Goal: Transaction & Acquisition: Obtain resource

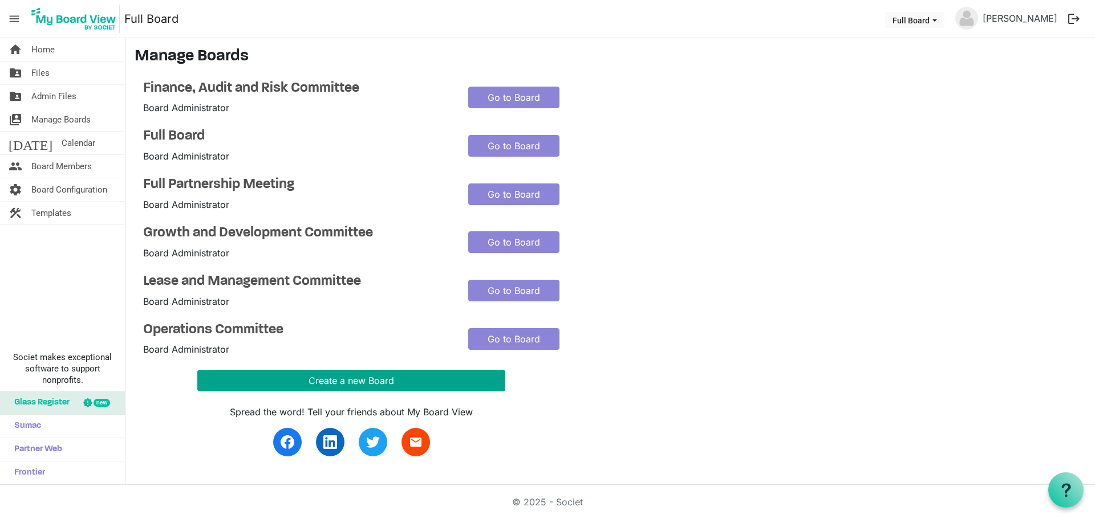
click at [283, 383] on button "Create a new Board" at bounding box center [351, 381] width 308 height 22
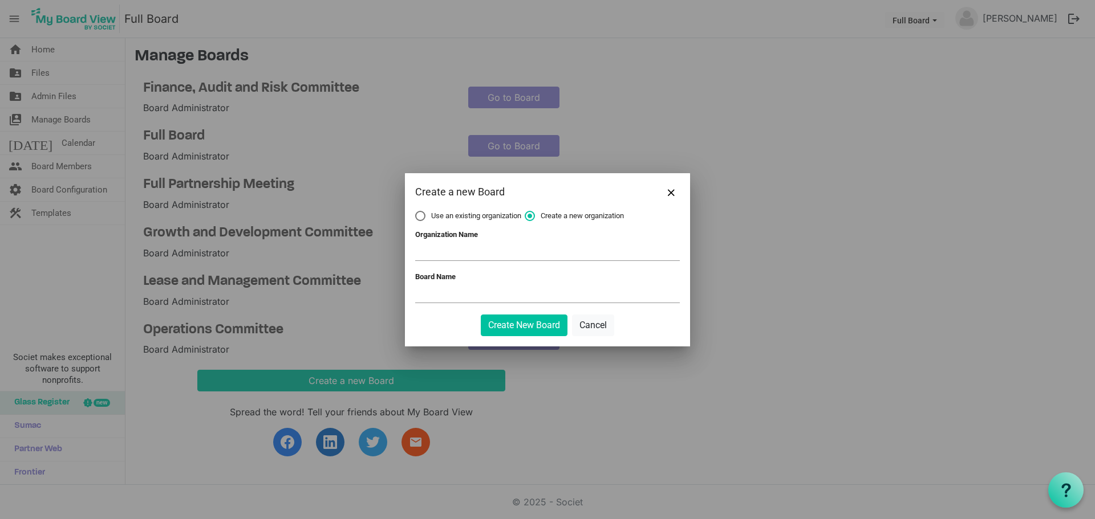
click at [419, 220] on label "Use an existing organization" at bounding box center [468, 216] width 106 height 10
click at [416, 212] on input "Use an existing organization" at bounding box center [415, 211] width 1 height 1
radio input "true"
click at [445, 249] on span at bounding box center [547, 252] width 265 height 18
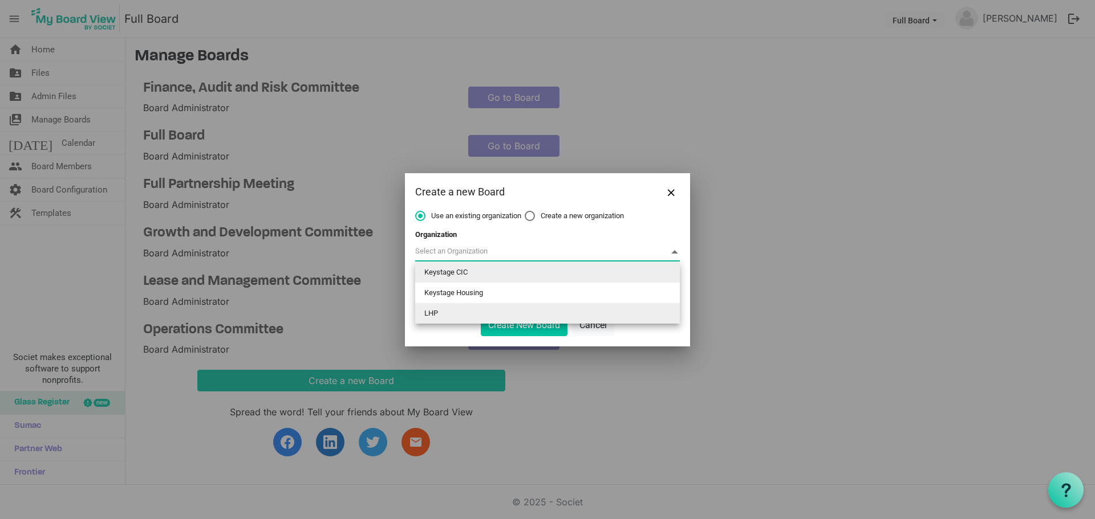
click at [441, 309] on li "LHP" at bounding box center [547, 313] width 265 height 21
type input "LHP"
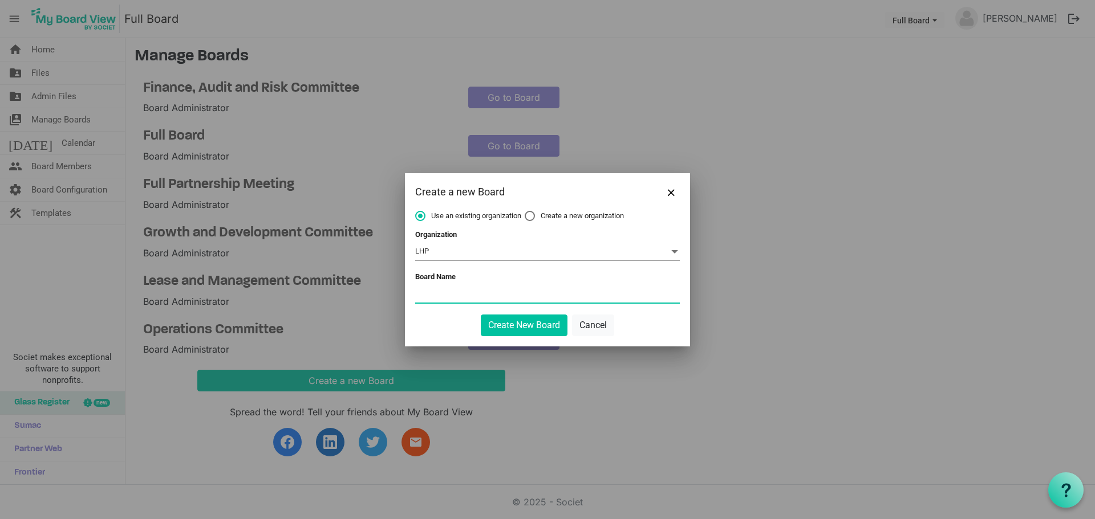
click at [436, 294] on input "Board Name" at bounding box center [547, 294] width 265 height 17
type input "d"
type input "Driving Group"
click at [541, 331] on button "Create New Board" at bounding box center [524, 326] width 87 height 22
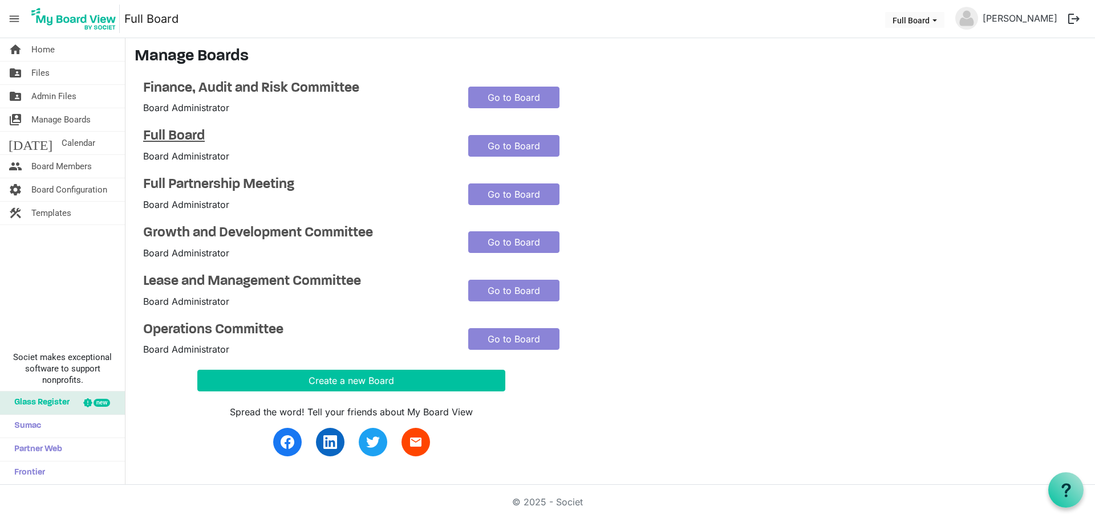
click at [160, 136] on h4 "Full Board" at bounding box center [297, 136] width 308 height 17
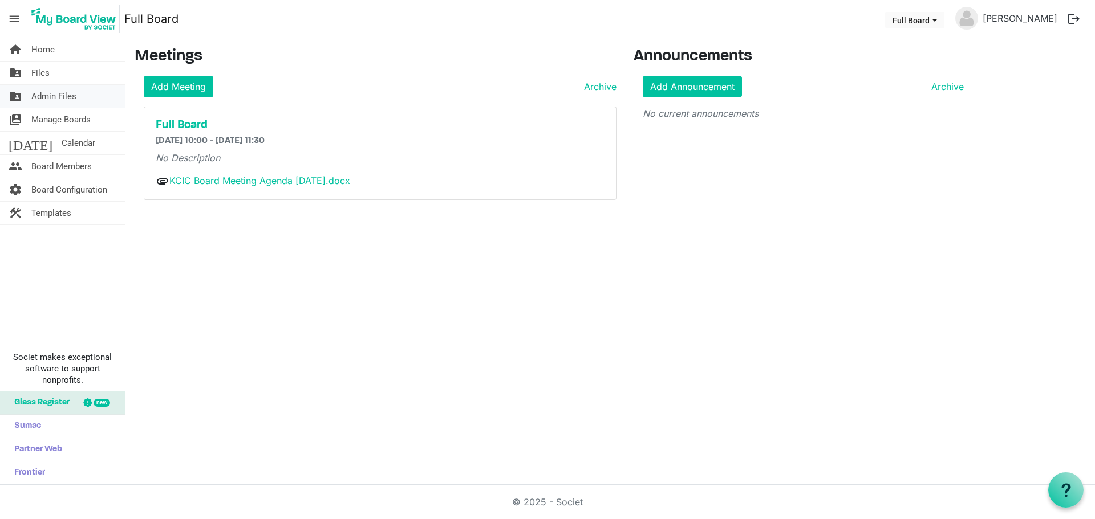
click at [55, 100] on span "Admin Files" at bounding box center [53, 96] width 45 height 23
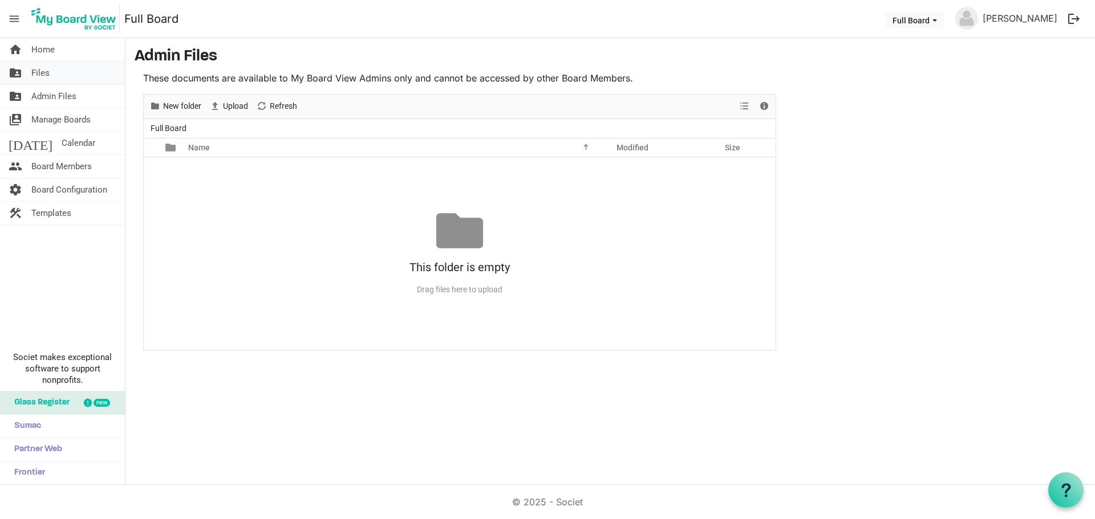
click at [43, 71] on span "Files" at bounding box center [40, 73] width 18 height 23
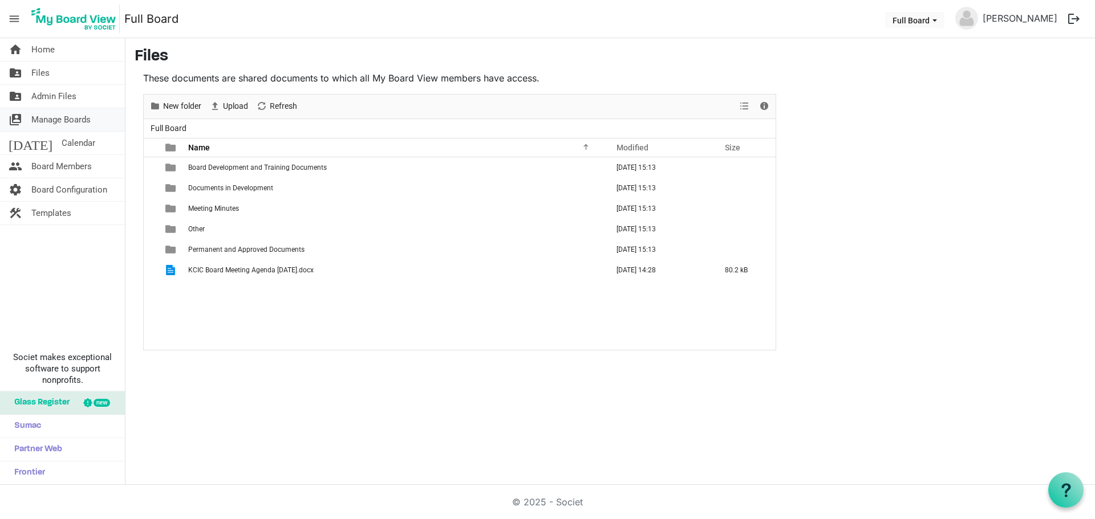
click at [77, 113] on span "Manage Boards" at bounding box center [60, 119] width 59 height 23
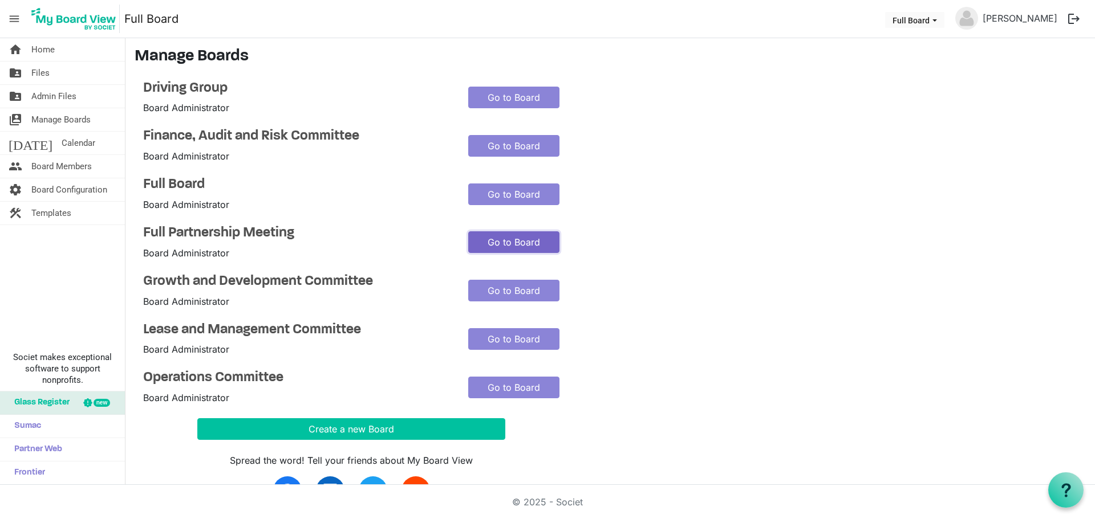
click at [492, 236] on link "Go to Board" at bounding box center [513, 243] width 91 height 22
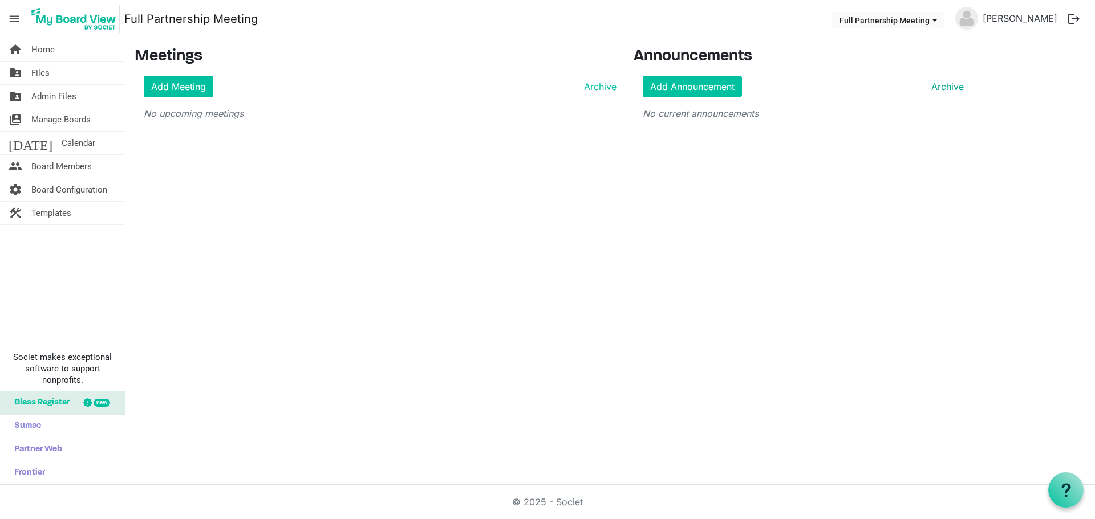
click at [945, 89] on link "Archive" at bounding box center [945, 87] width 37 height 14
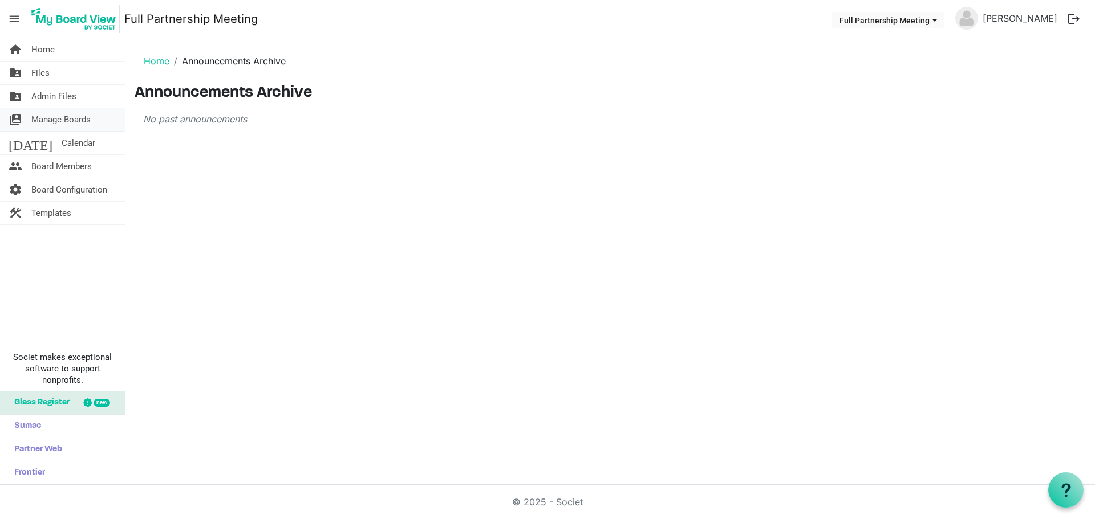
click at [65, 111] on span "Manage Boards" at bounding box center [60, 119] width 59 height 23
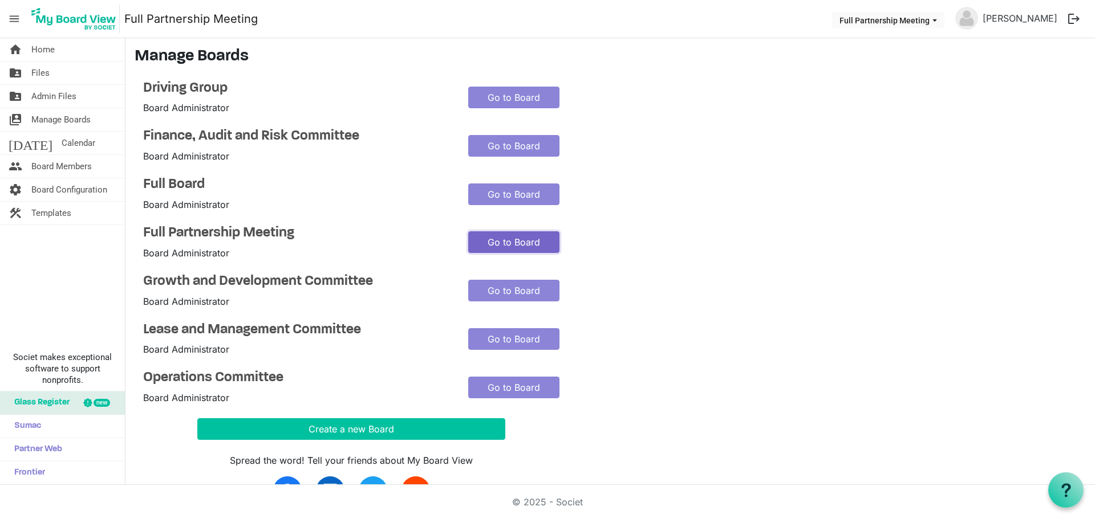
click at [510, 233] on link "Go to Board" at bounding box center [513, 243] width 91 height 22
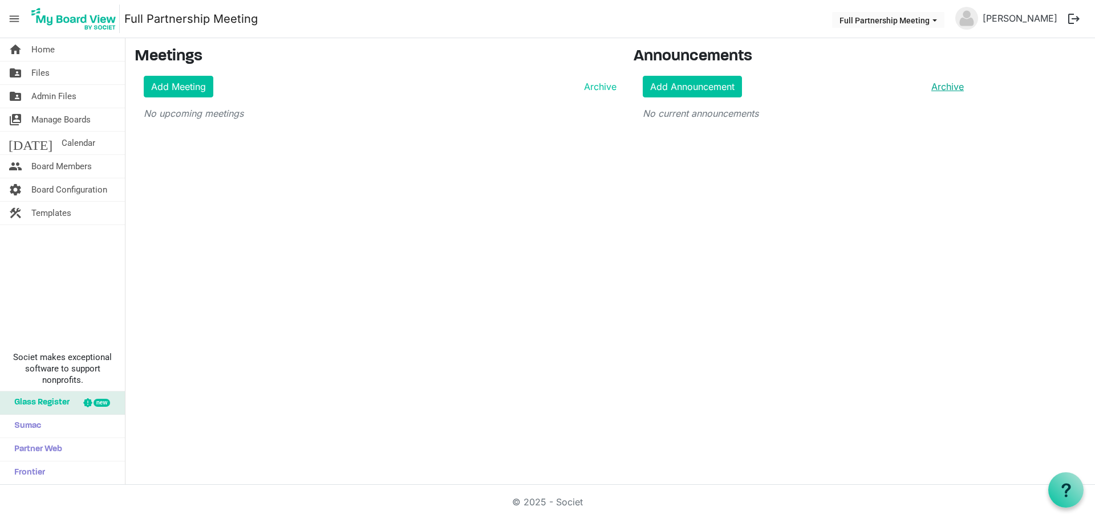
click at [946, 80] on link "Archive" at bounding box center [945, 87] width 37 height 14
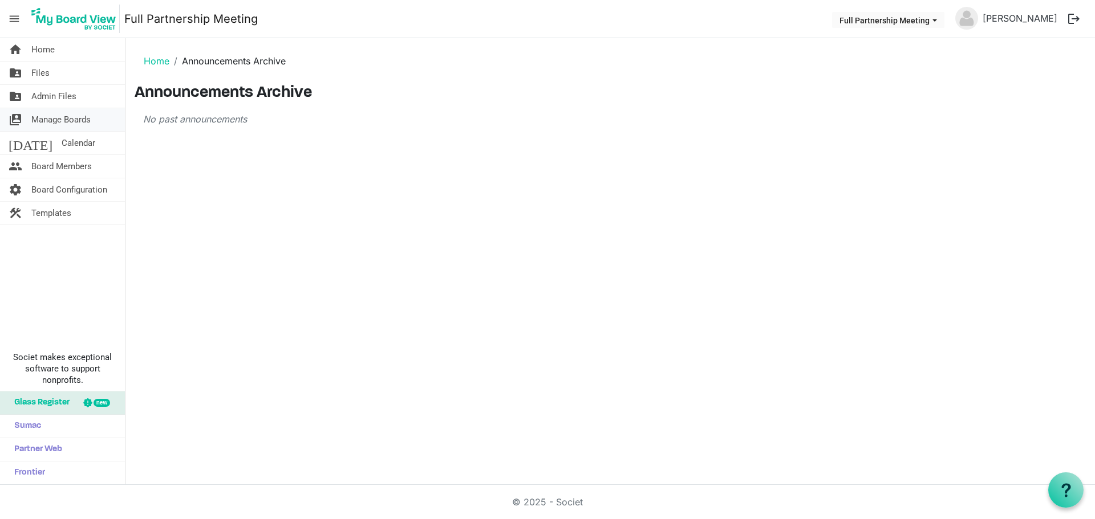
click at [54, 116] on span "Manage Boards" at bounding box center [60, 119] width 59 height 23
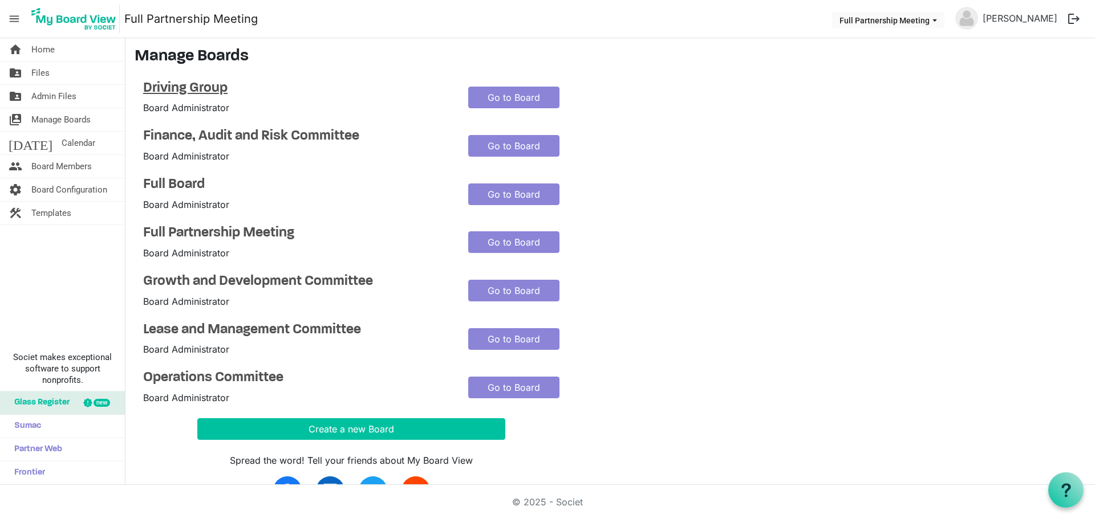
click at [212, 82] on h4 "Driving Group" at bounding box center [297, 88] width 308 height 17
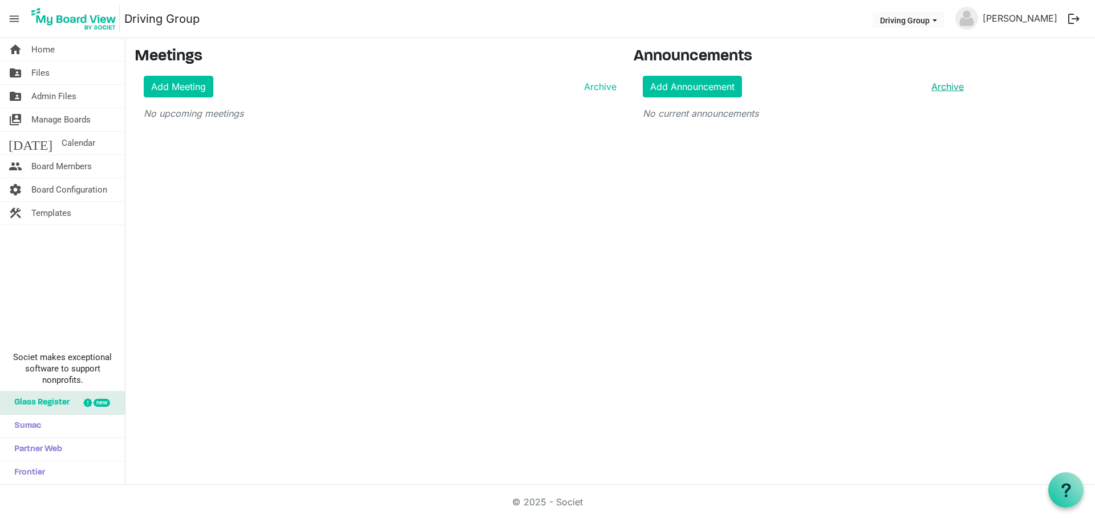
click at [959, 84] on link "Archive" at bounding box center [945, 87] width 37 height 14
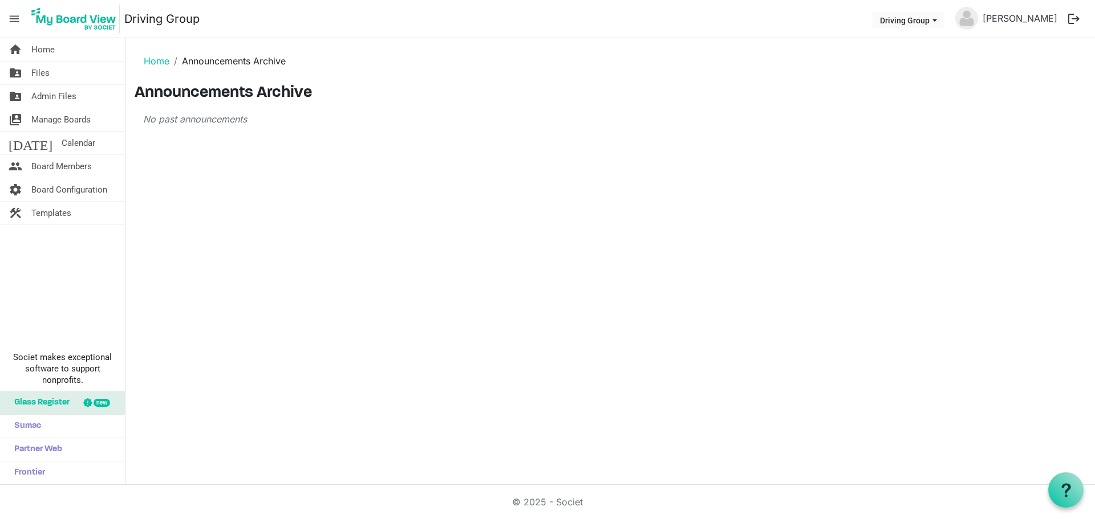
click at [164, 68] on ol "Home Announcements Archive" at bounding box center [610, 60] width 951 height 27
click at [163, 63] on link "Home" at bounding box center [157, 60] width 26 height 11
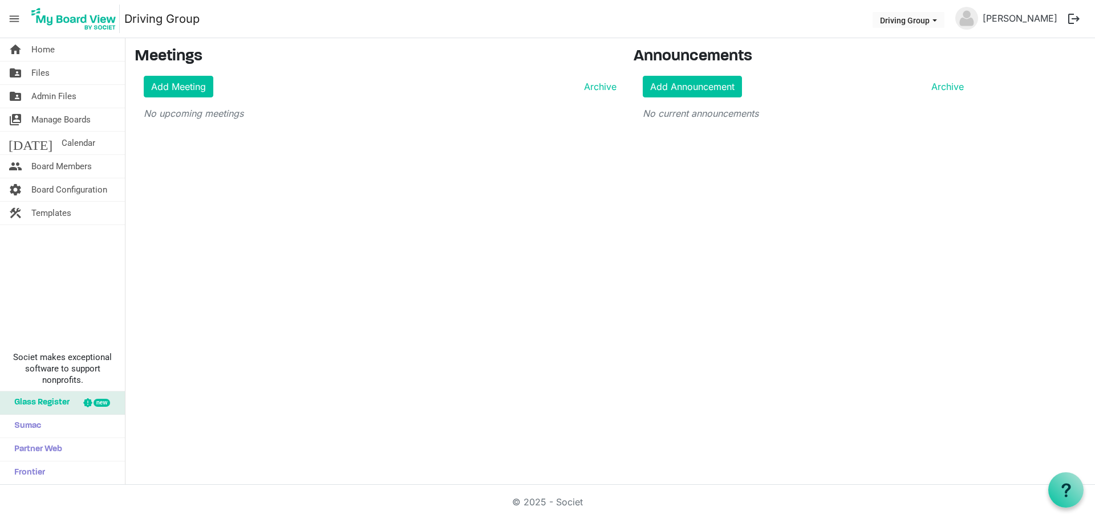
click at [926, 10] on li "Driving Group" at bounding box center [908, 20] width 76 height 21
click at [927, 15] on button "Driving Group" at bounding box center [908, 20] width 72 height 16
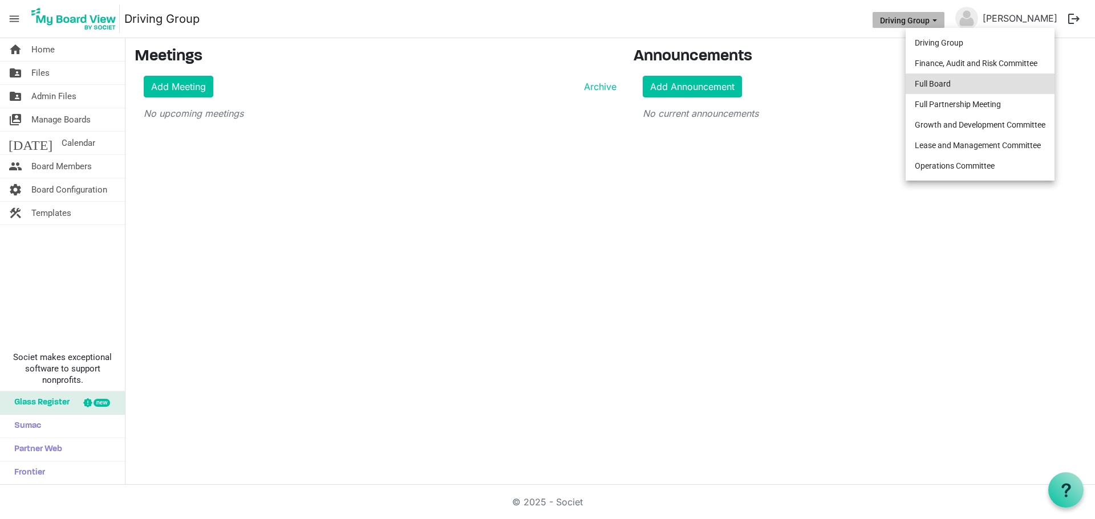
click at [941, 80] on li "Full Board" at bounding box center [980, 84] width 149 height 21
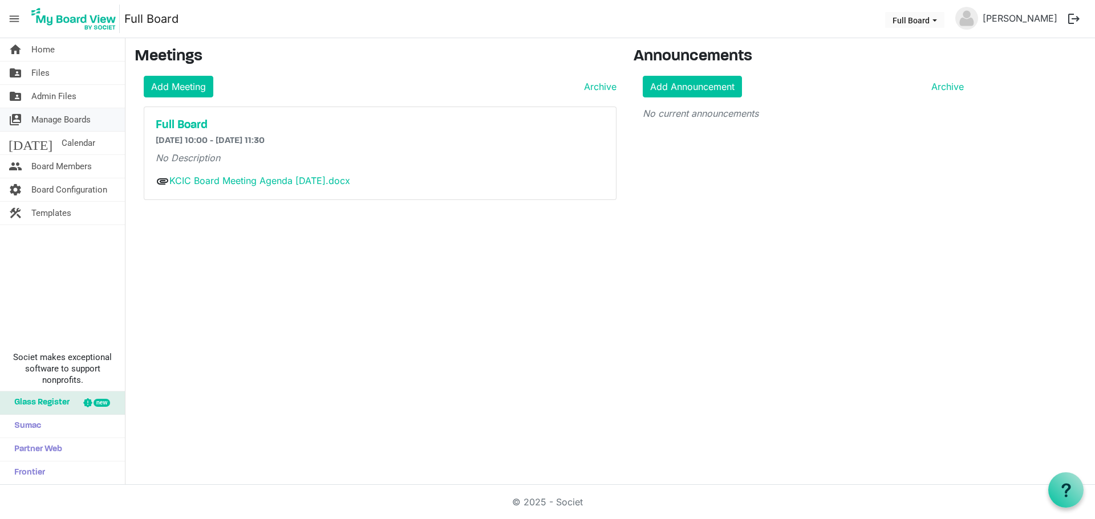
click at [34, 120] on span "Manage Boards" at bounding box center [60, 119] width 59 height 23
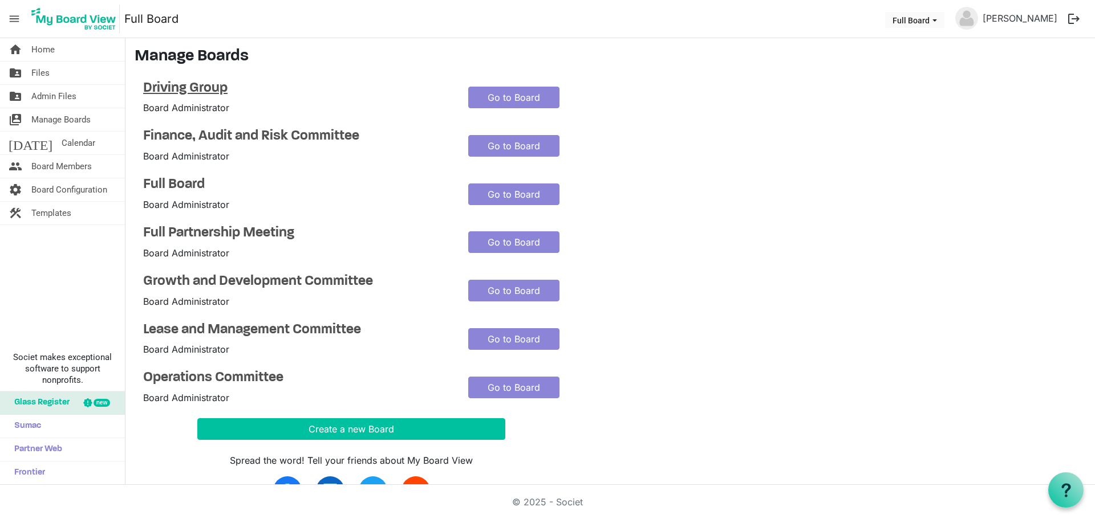
drag, startPoint x: 214, startPoint y: 90, endPoint x: 199, endPoint y: 92, distance: 15.7
click at [199, 92] on h4 "Driving Group" at bounding box center [297, 88] width 308 height 17
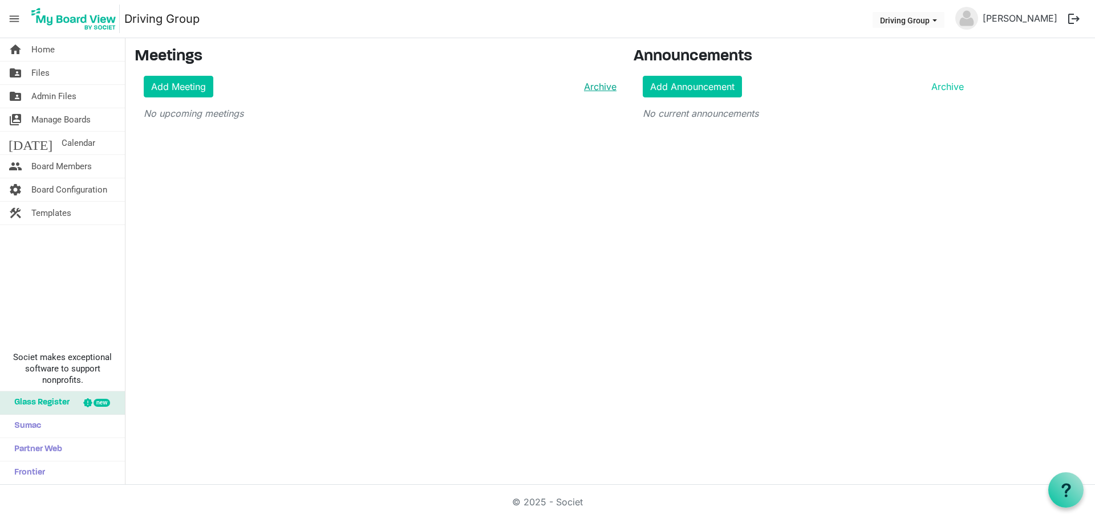
click at [600, 82] on link "Archive" at bounding box center [597, 87] width 37 height 14
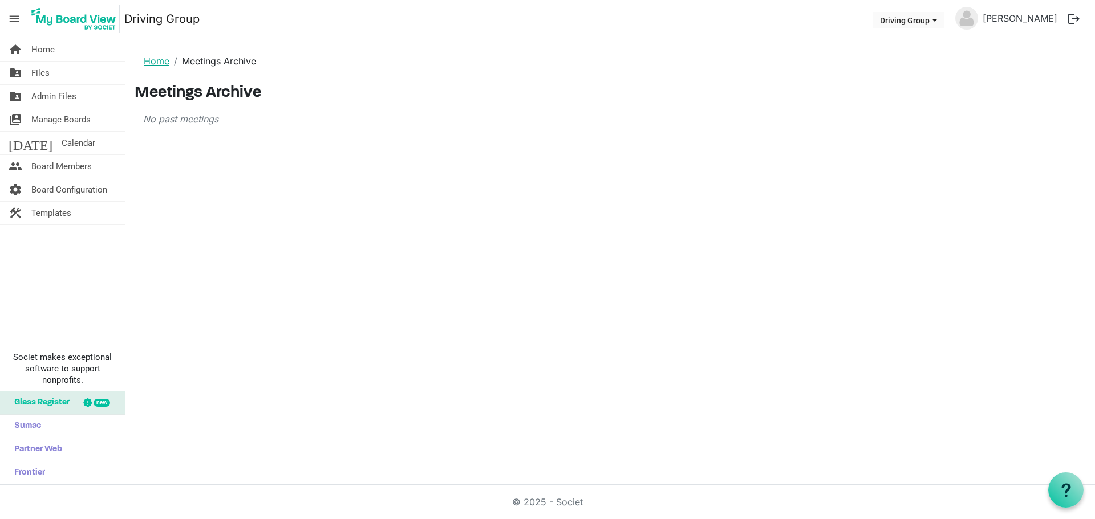
click at [156, 62] on link "Home" at bounding box center [157, 60] width 26 height 11
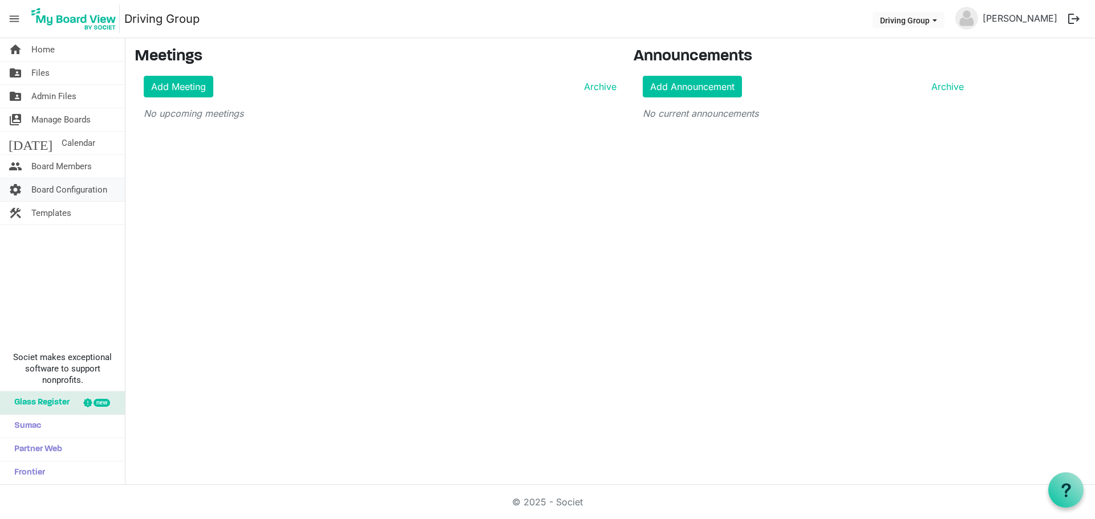
click at [51, 192] on span "Board Configuration" at bounding box center [69, 189] width 76 height 23
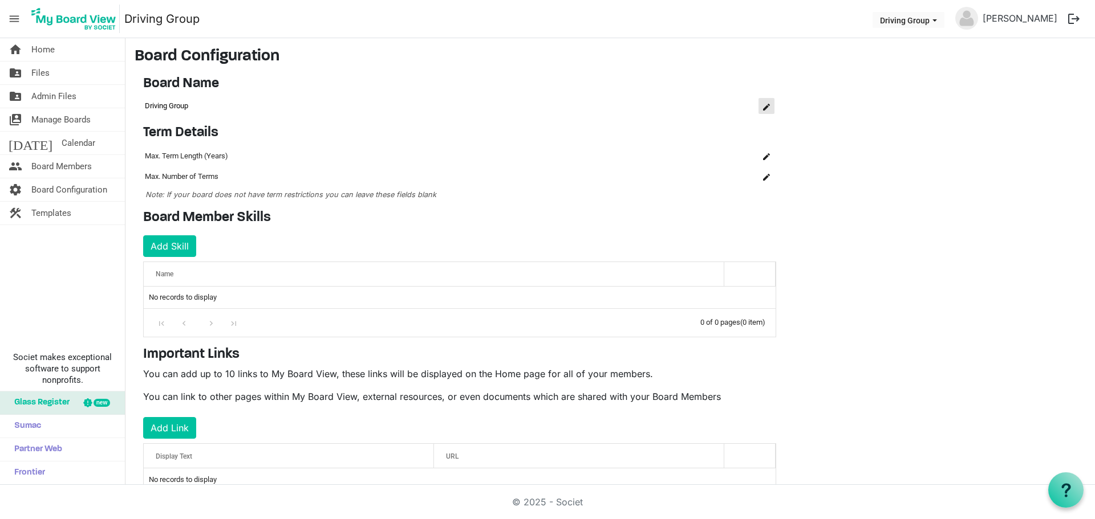
click at [766, 105] on span "is Command column column header" at bounding box center [766, 107] width 7 height 7
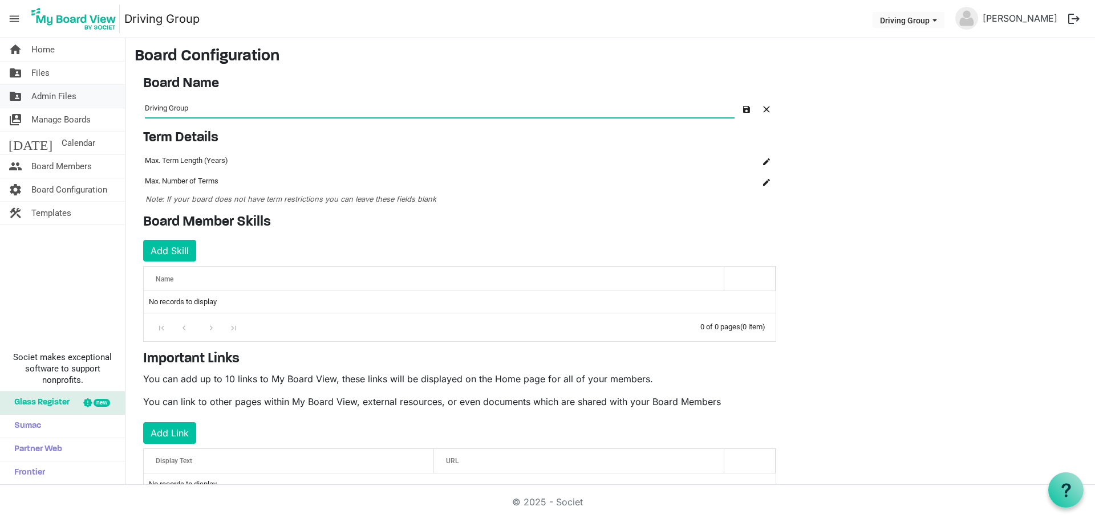
drag, startPoint x: 201, startPoint y: 116, endPoint x: 36, endPoint y: 107, distance: 165.0
click at [36, 107] on div "home Home folder_shared Files folder_shared Admin Files switch_account Manage B…" at bounding box center [547, 261] width 1095 height 447
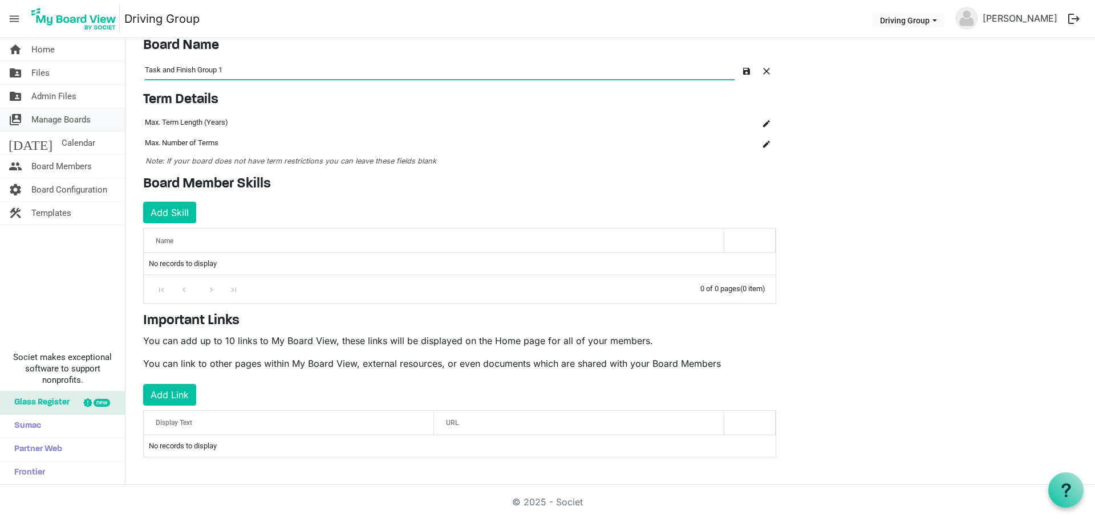
type input "Task and Finish Group 1"
click at [65, 120] on span "Manage Boards" at bounding box center [60, 119] width 59 height 23
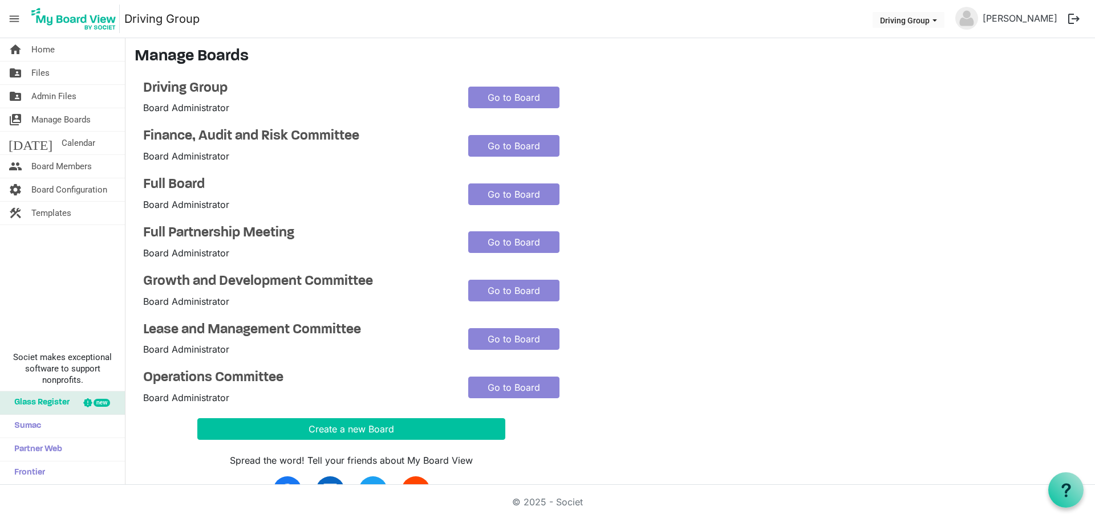
click at [192, 221] on div "Driving Group Board Administrator Go to Board Finance, Audit and Risk Committee…" at bounding box center [459, 242] width 633 height 325
click at [190, 226] on h4 "Full Partnership Meeting" at bounding box center [297, 233] width 308 height 17
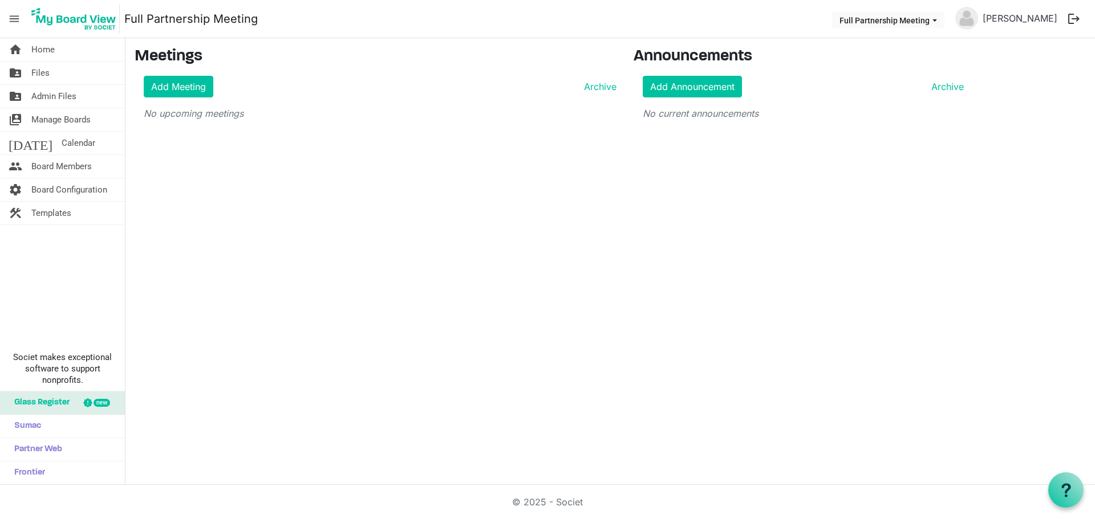
click at [224, 17] on link "Full Partnership Meeting" at bounding box center [190, 18] width 133 height 23
click at [940, 9] on ul "Full Partnership Meeting [PERSON_NAME] logout" at bounding box center [958, 19] width 256 height 24
click at [63, 117] on span "Manage Boards" at bounding box center [60, 119] width 59 height 23
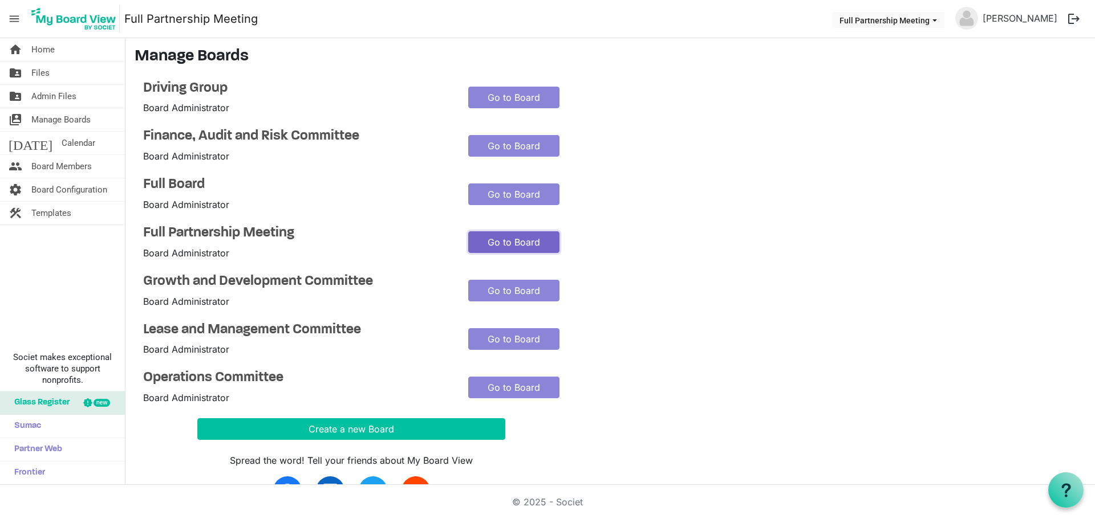
click at [507, 234] on link "Go to Board" at bounding box center [513, 243] width 91 height 22
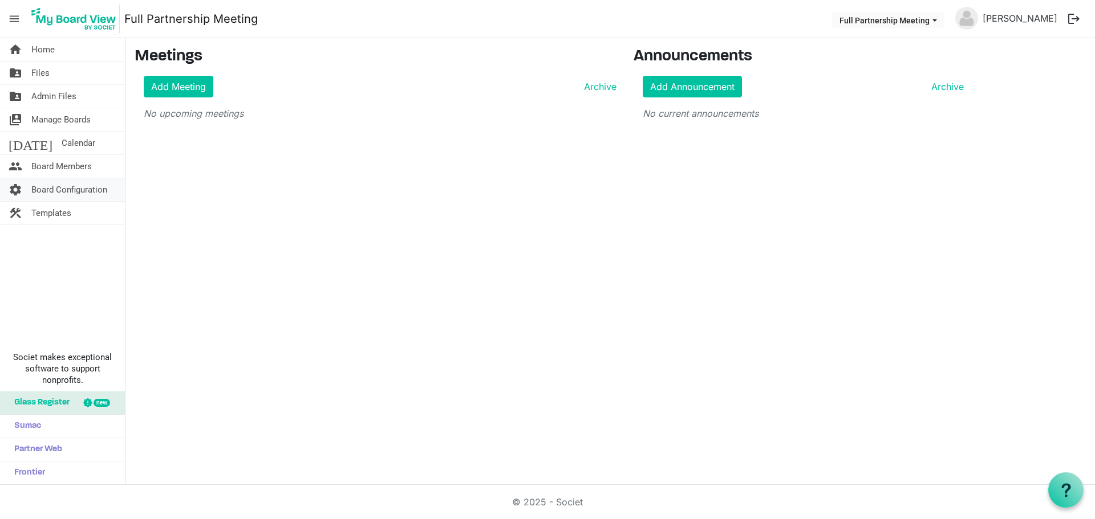
click at [79, 190] on span "Board Configuration" at bounding box center [69, 189] width 76 height 23
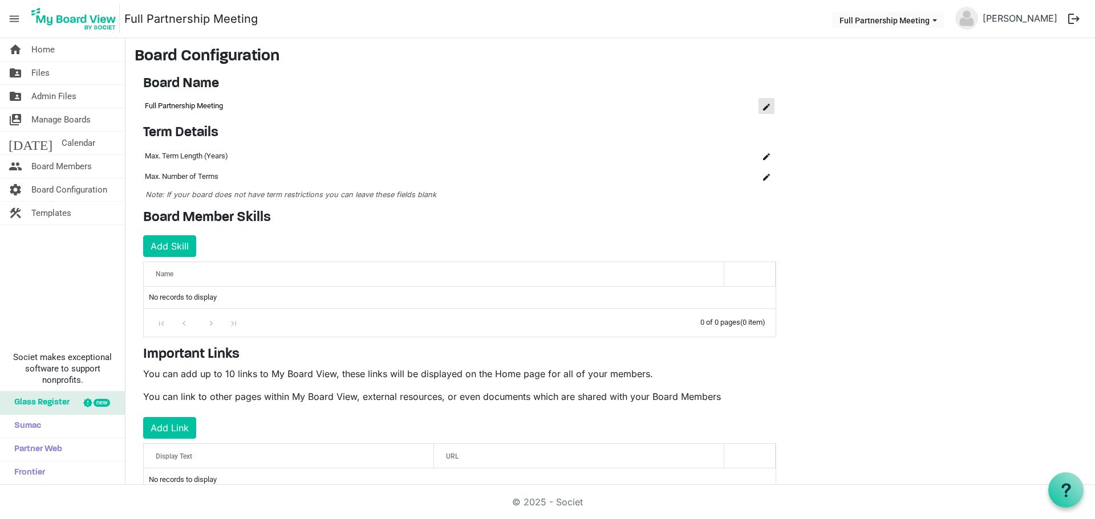
click at [762, 105] on button "is Command column column header" at bounding box center [766, 106] width 16 height 16
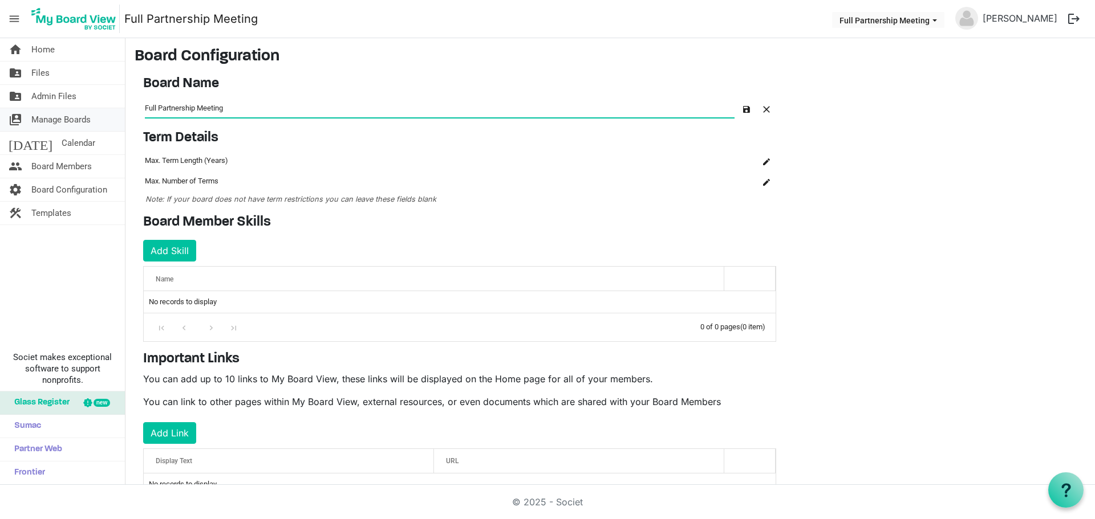
drag, startPoint x: 236, startPoint y: 110, endPoint x: 14, endPoint y: 125, distance: 222.9
click at [14, 125] on div "home Home folder_shared Files folder_shared Admin Files switch_account Manage B…" at bounding box center [547, 261] width 1095 height 447
type input "Task and Finish Group 2"
click at [741, 111] on button "button" at bounding box center [746, 108] width 16 height 16
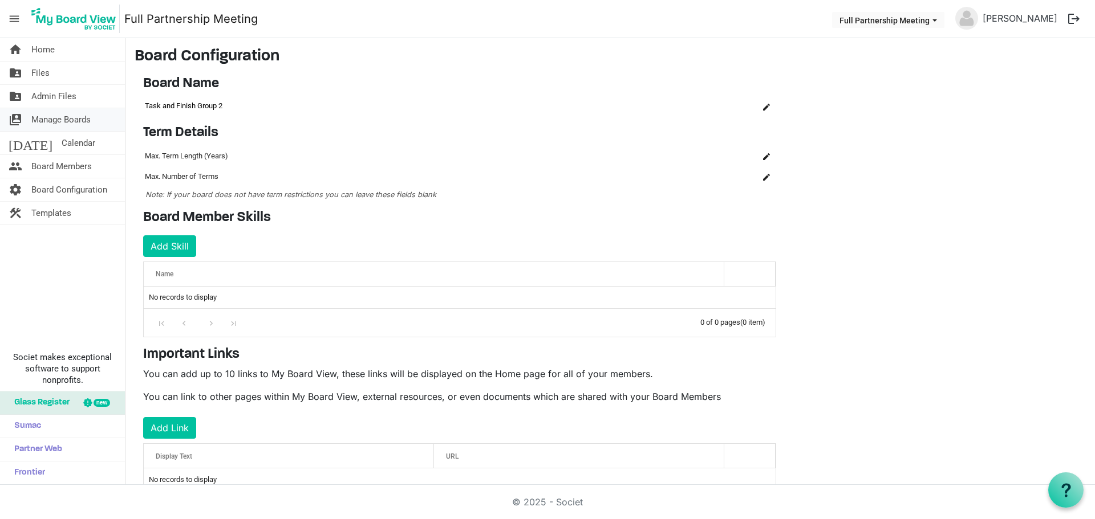
click at [37, 129] on span "Manage Boards" at bounding box center [60, 119] width 59 height 23
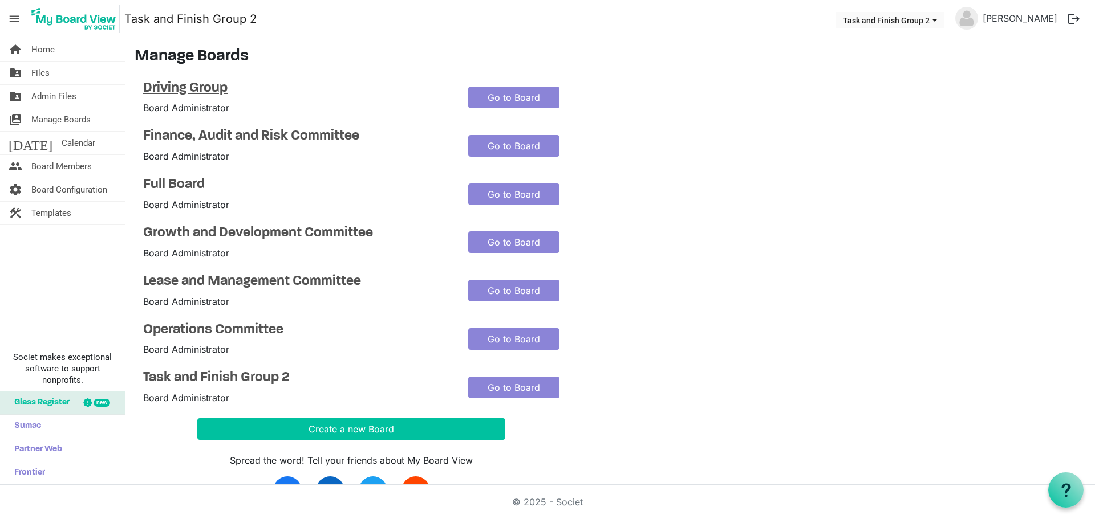
click at [216, 85] on h4 "Driving Group" at bounding box center [297, 88] width 308 height 17
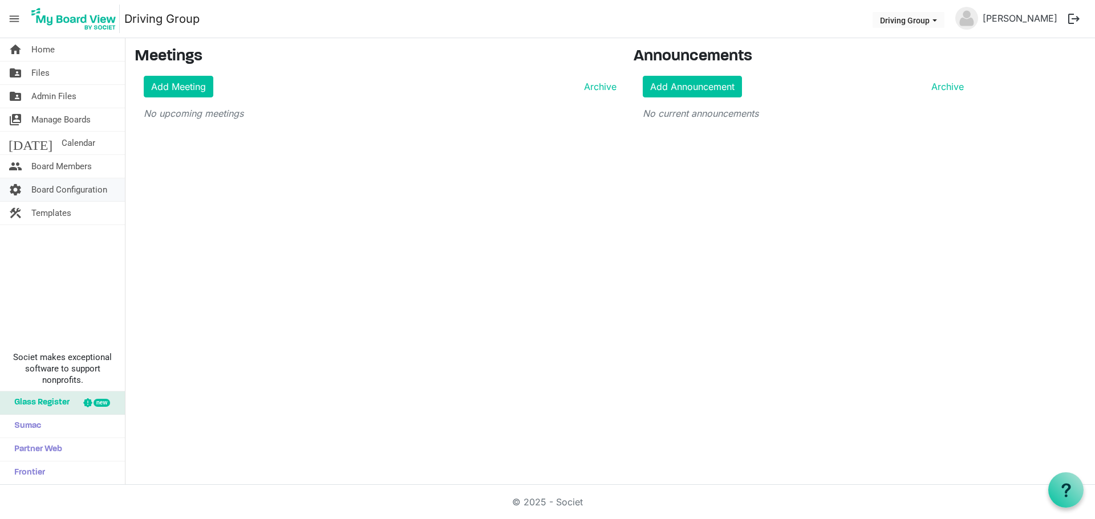
click at [75, 187] on span "Board Configuration" at bounding box center [69, 189] width 76 height 23
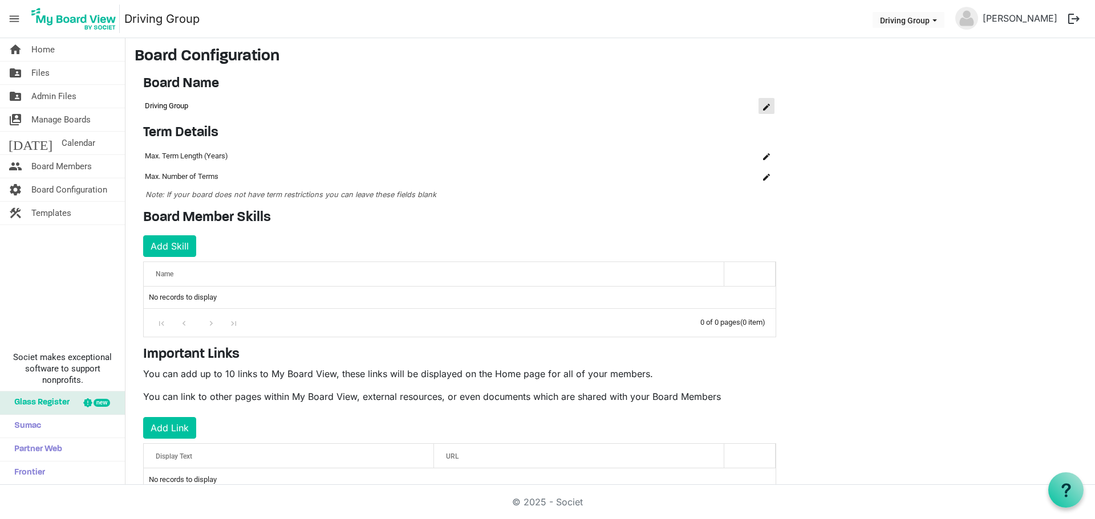
click at [762, 110] on button "is Command column column header" at bounding box center [766, 106] width 16 height 16
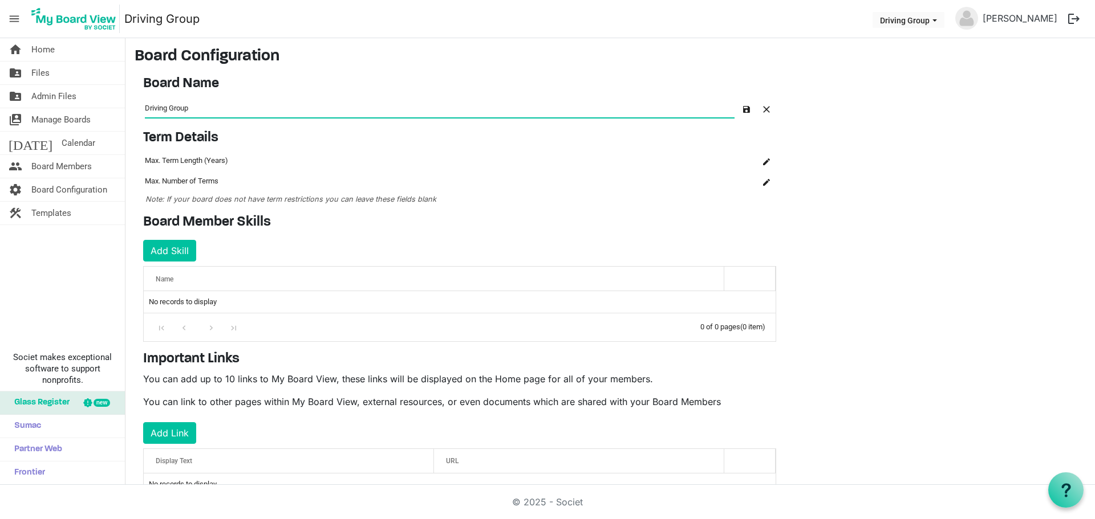
drag, startPoint x: 208, startPoint y: 111, endPoint x: -46, endPoint y: 117, distance: 253.3
click at [0, 117] on html "menu Driving Group Driving Group TONI NYE logout home Home folder_shared Files …" at bounding box center [547, 259] width 1095 height 519
type input "Task and Finish Group 1"
click at [746, 108] on span "button" at bounding box center [746, 109] width 7 height 7
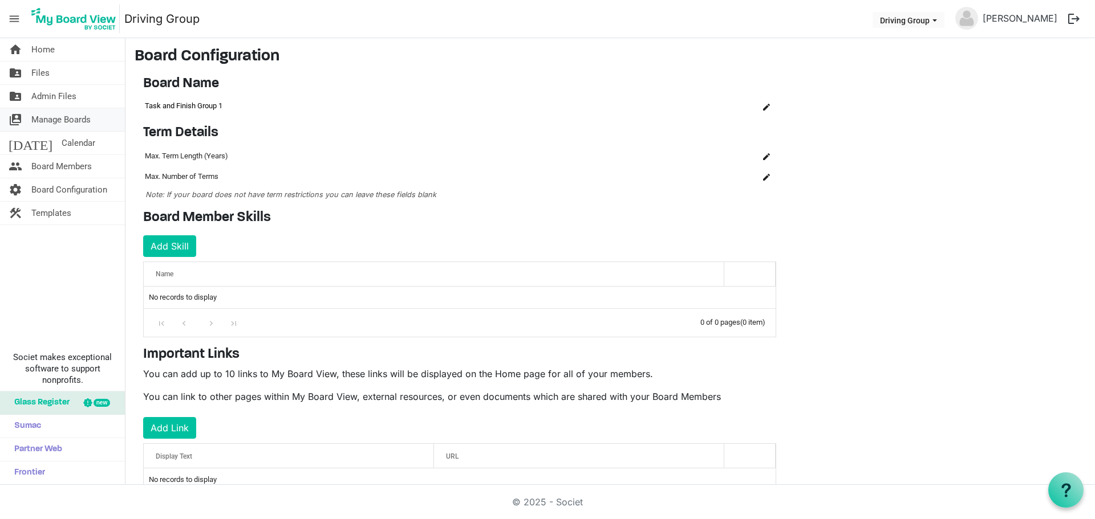
click at [72, 131] on span "Manage Boards" at bounding box center [60, 119] width 59 height 23
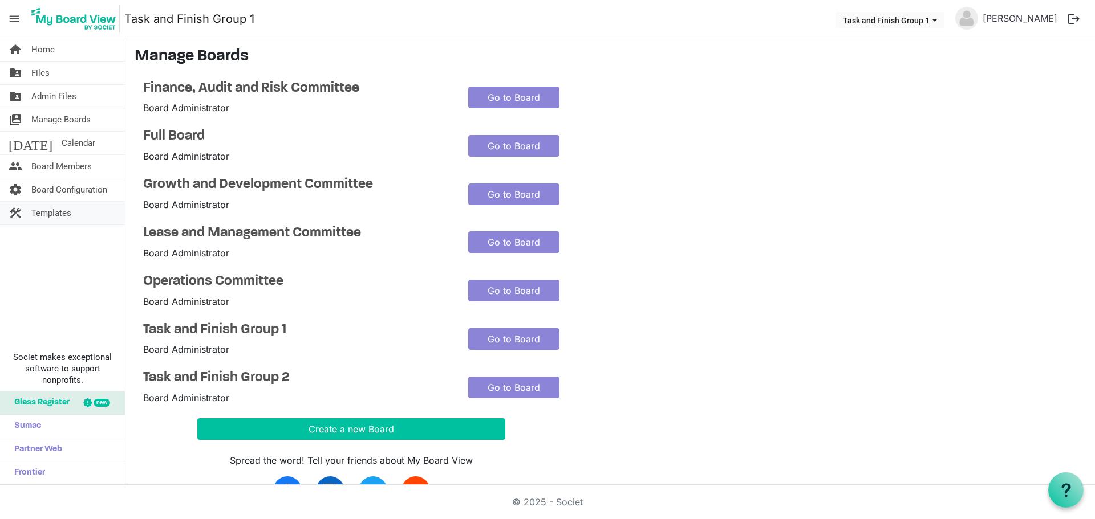
click at [47, 220] on span "Templates" at bounding box center [51, 213] width 40 height 23
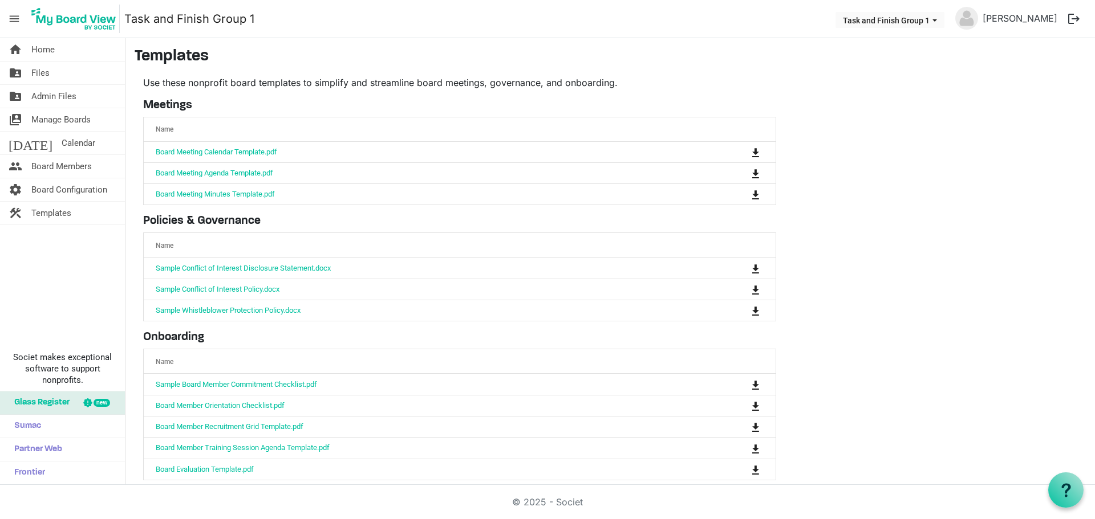
click at [928, 182] on main "Templates Use these nonprofit board templates to simplify and streamline board …" at bounding box center [609, 268] width 969 height 461
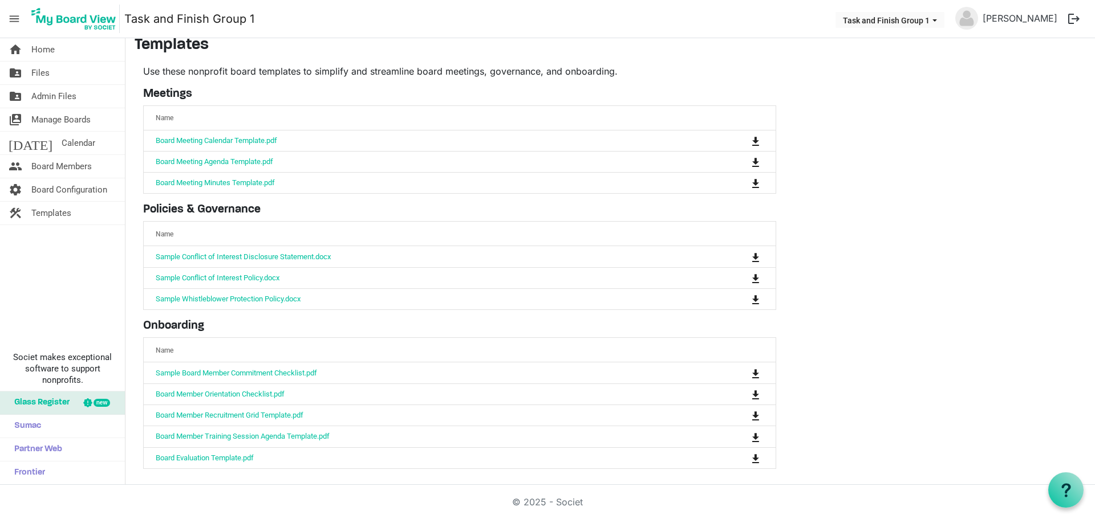
scroll to position [12, 0]
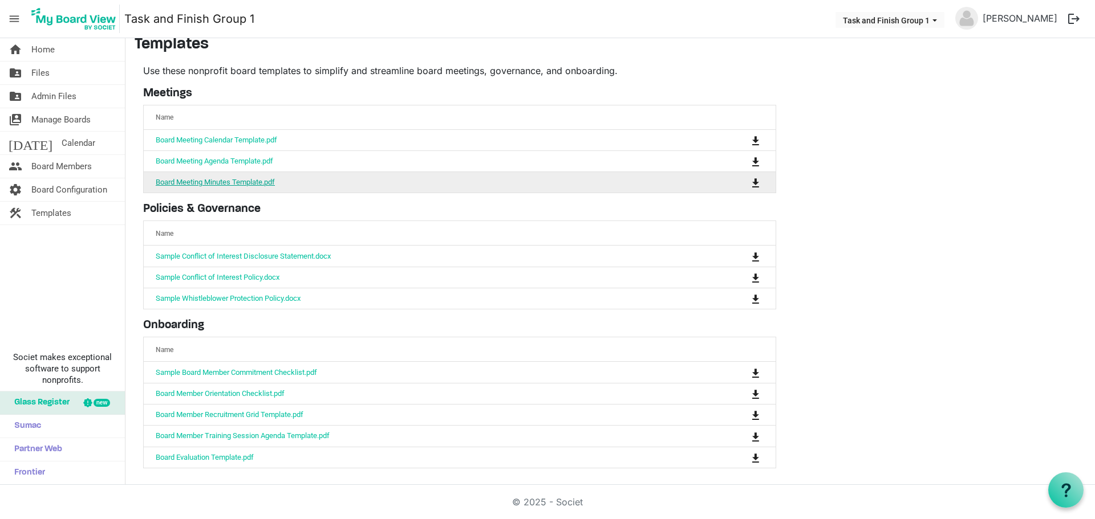
click at [246, 184] on link "Board Meeting Minutes Template.pdf" at bounding box center [215, 182] width 119 height 9
